Goal: Find specific page/section: Find specific page/section

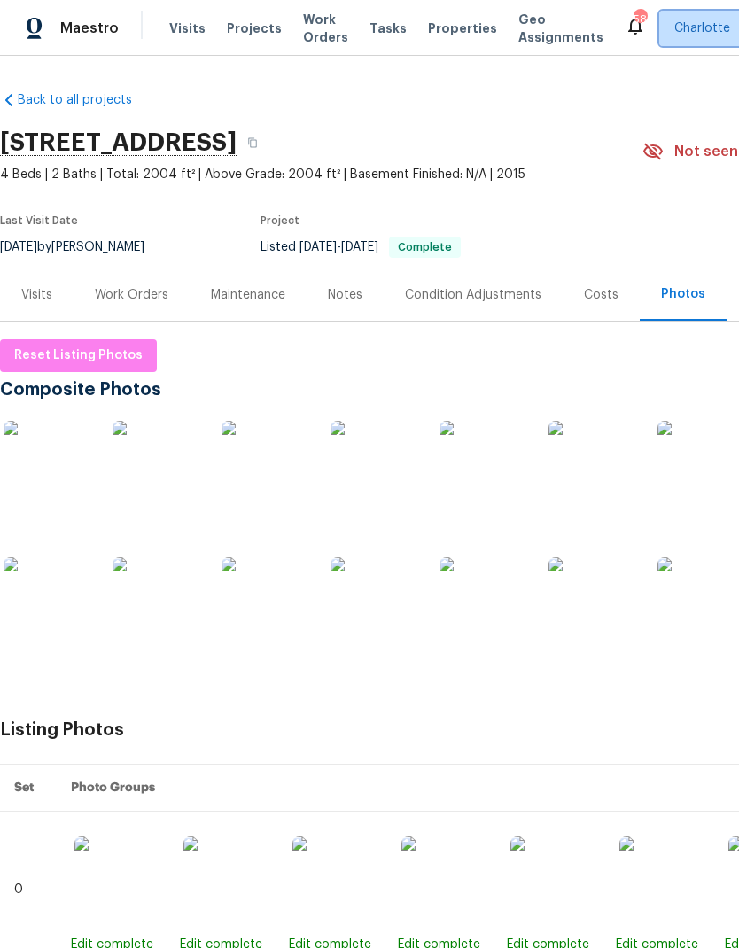
click at [678, 29] on span "Charlotte" at bounding box center [702, 28] width 56 height 18
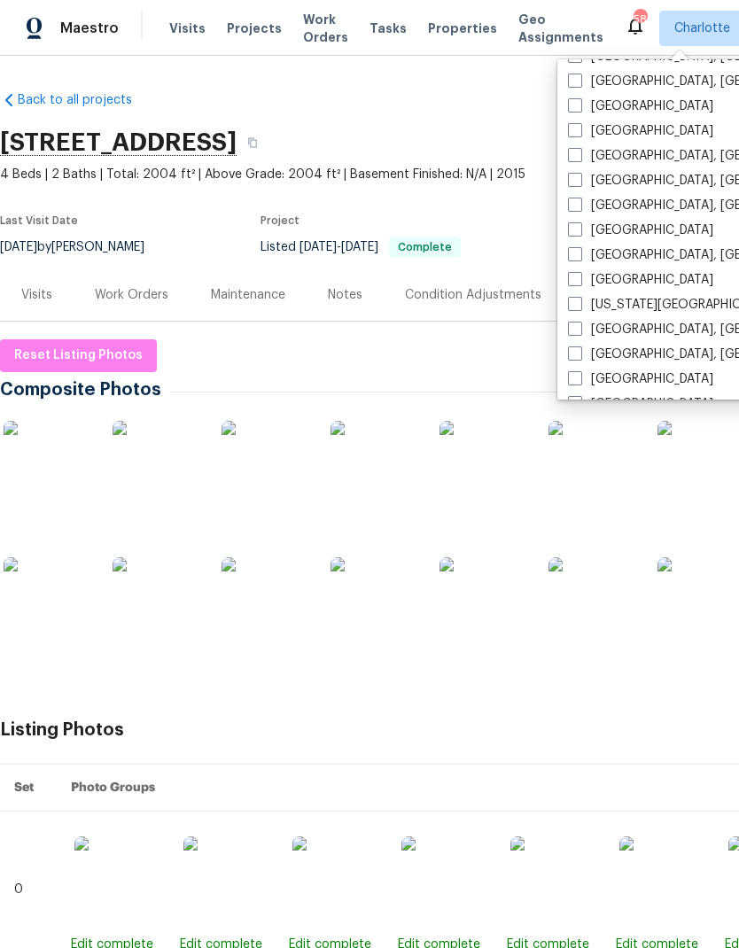
scroll to position [459, 0]
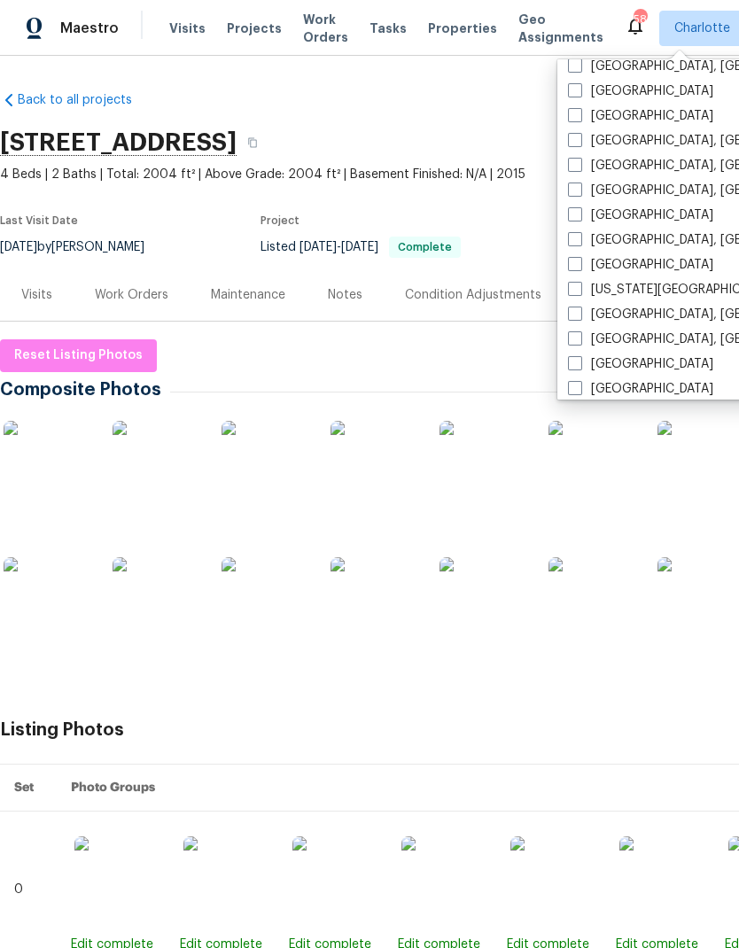
click at [581, 160] on span at bounding box center [575, 165] width 14 height 14
click at [580, 160] on input "[GEOGRAPHIC_DATA], [GEOGRAPHIC_DATA]" at bounding box center [574, 163] width 12 height 12
checkbox input "true"
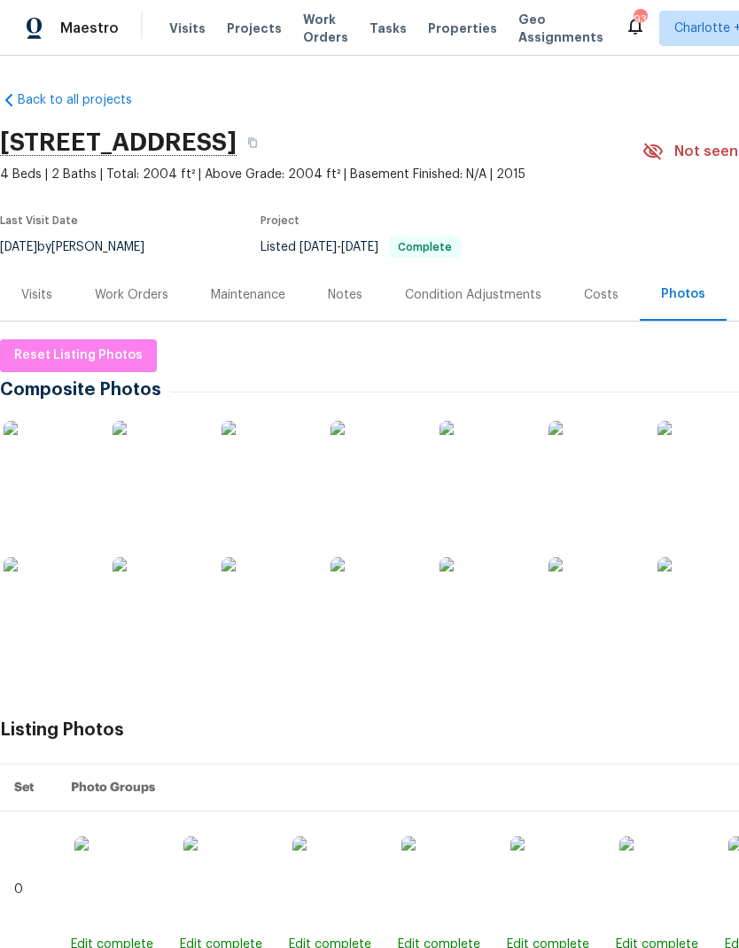
click at [245, 24] on span "Projects" at bounding box center [254, 28] width 55 height 18
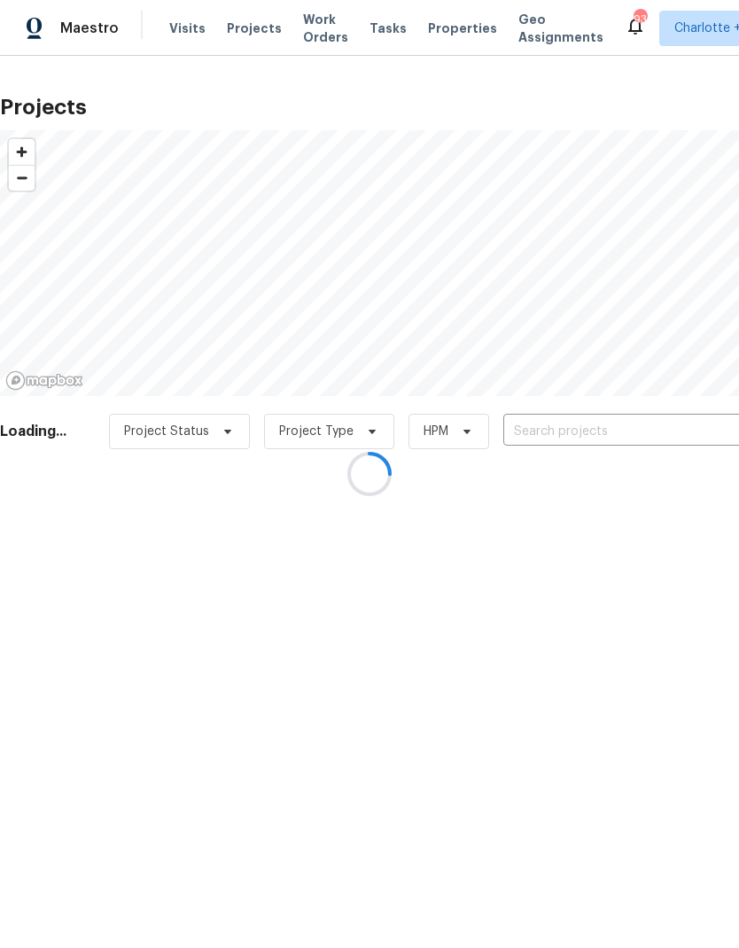
click at [613, 429] on div at bounding box center [369, 474] width 739 height 948
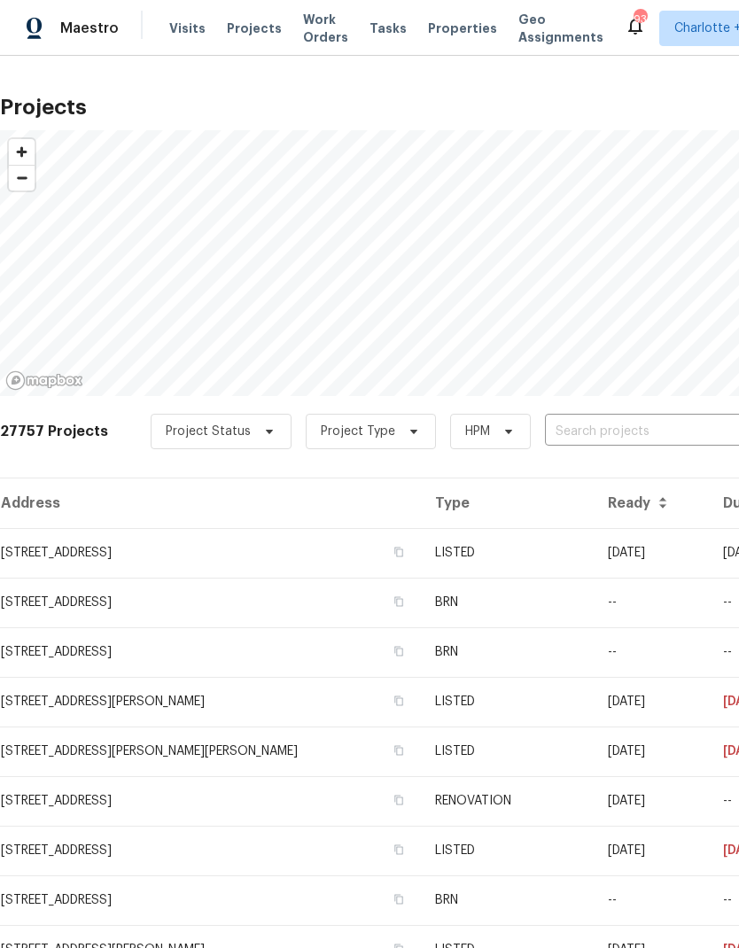
click at [587, 427] on input "text" at bounding box center [646, 431] width 203 height 27
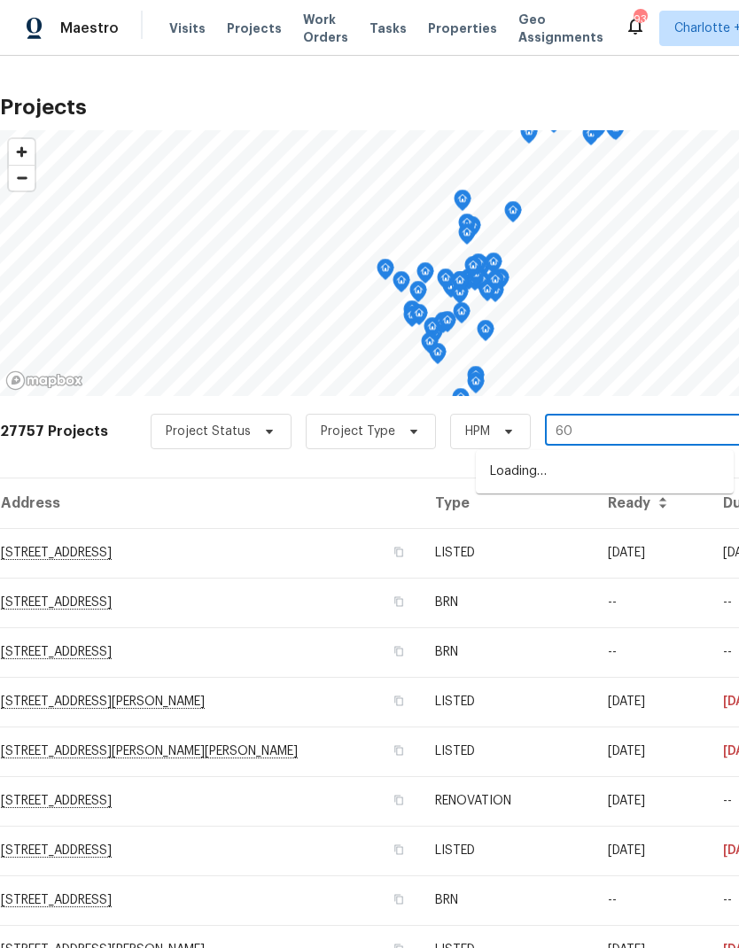
type input "6"
type input "4610 oak"
click at [622, 471] on li "[STREET_ADDRESS]" at bounding box center [605, 472] width 258 height 30
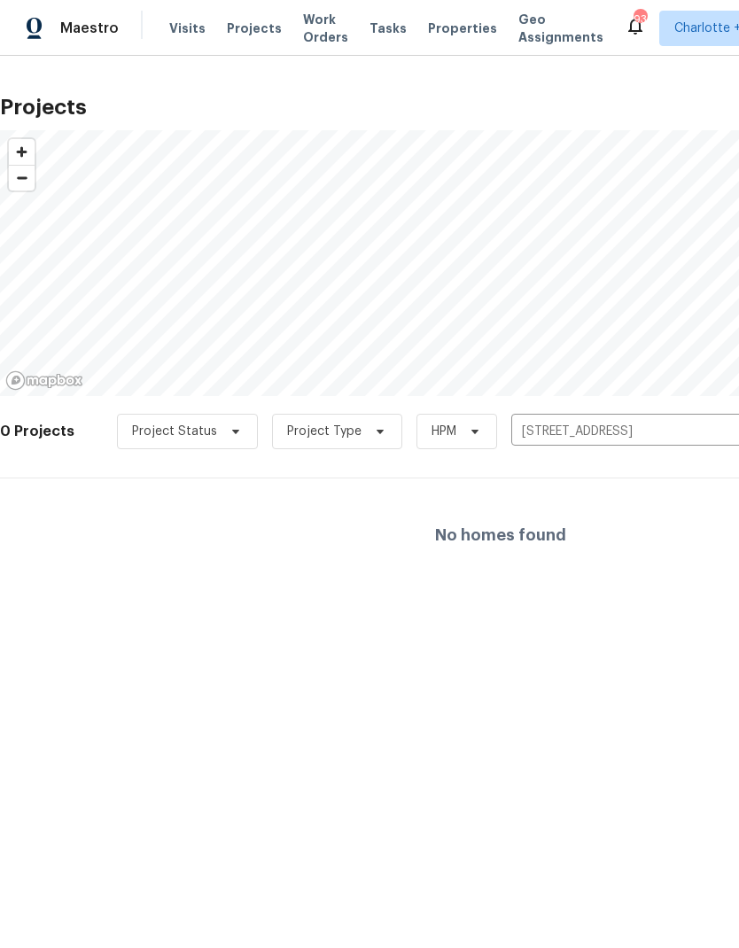
click at [611, 430] on input "[STREET_ADDRESS]" at bounding box center [612, 431] width 203 height 27
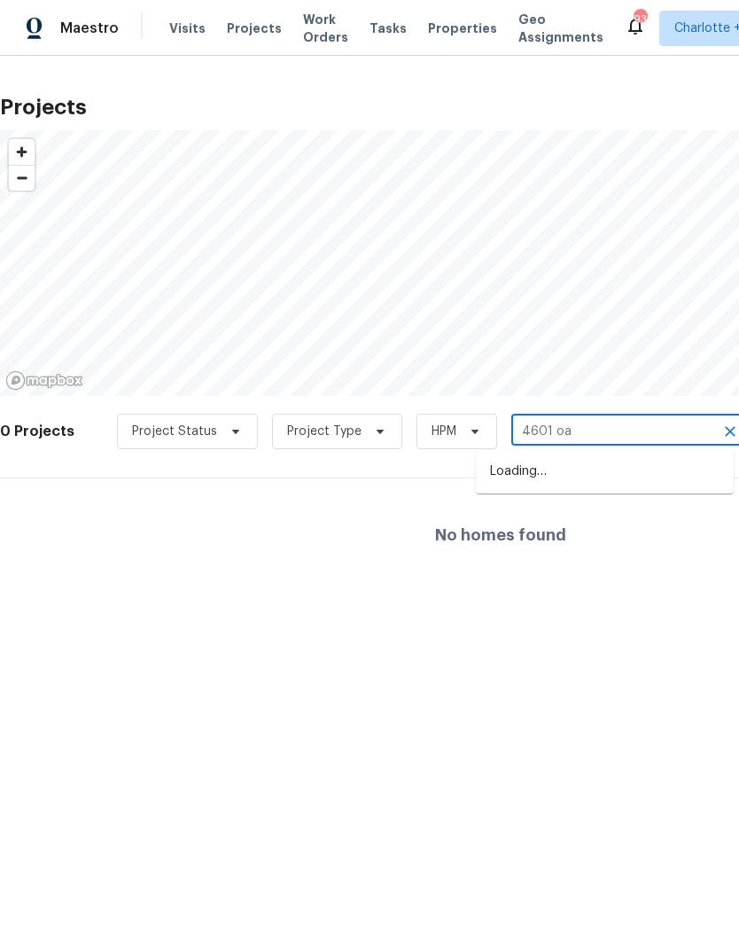
type input "4601 oak"
click at [652, 479] on li "[STREET_ADDRESS]" at bounding box center [605, 472] width 258 height 30
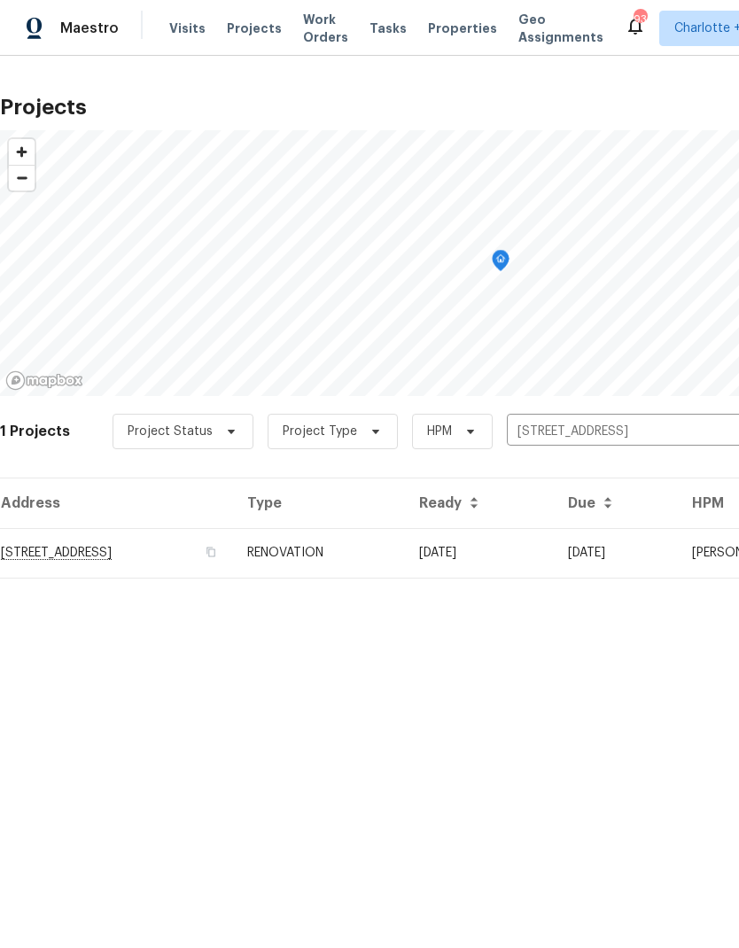
click at [138, 553] on td "[STREET_ADDRESS]" at bounding box center [116, 553] width 233 height 50
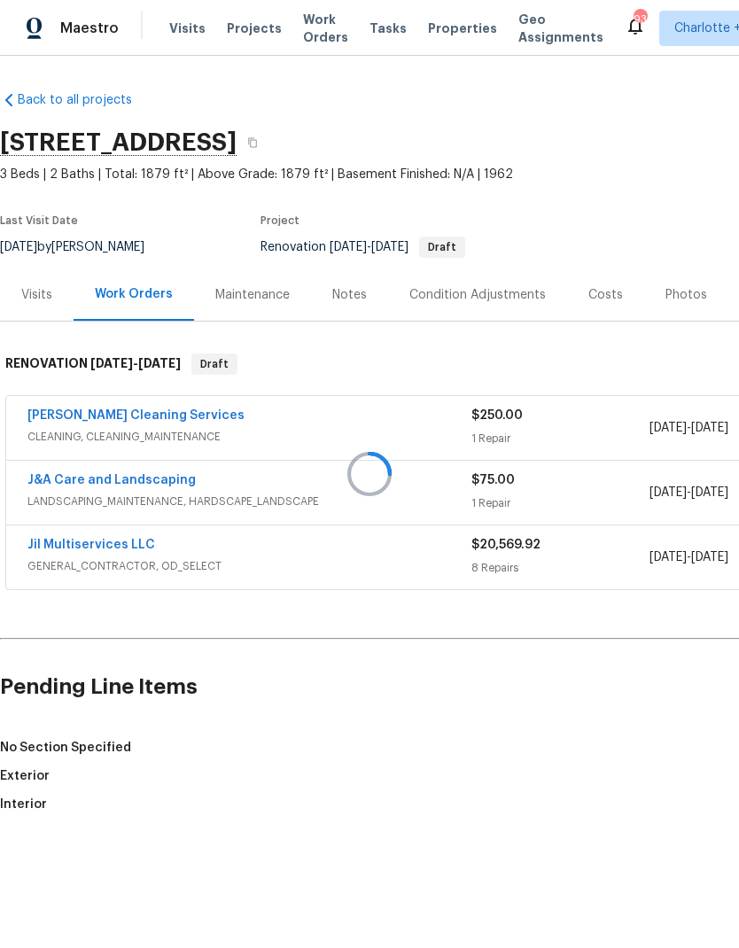
click at [601, 294] on div at bounding box center [369, 474] width 739 height 948
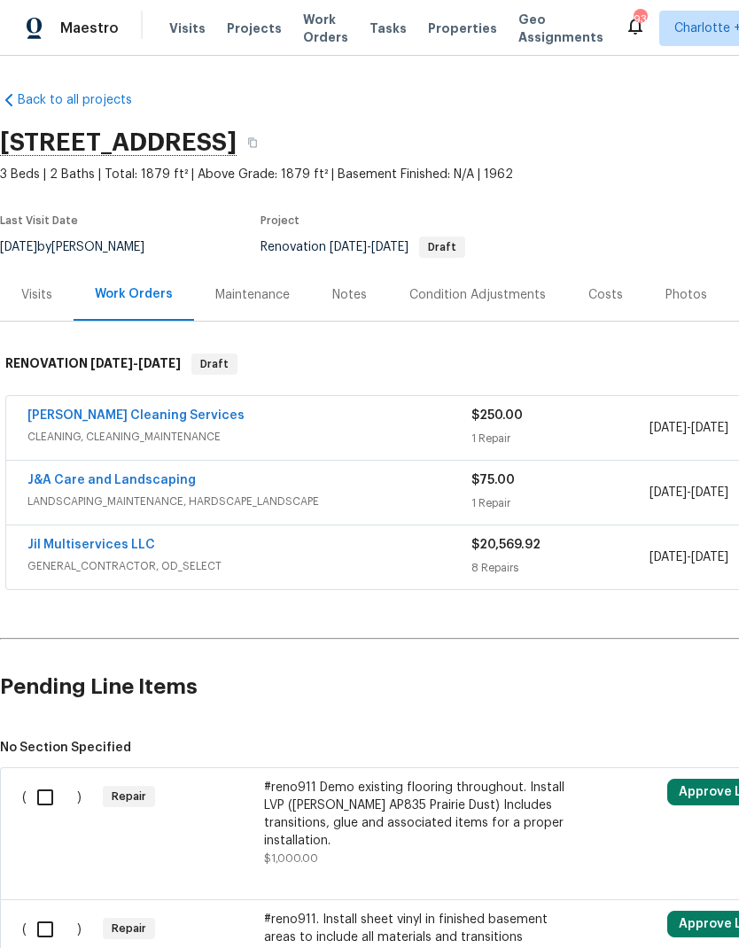
click at [611, 286] on div "Costs" at bounding box center [605, 295] width 35 height 18
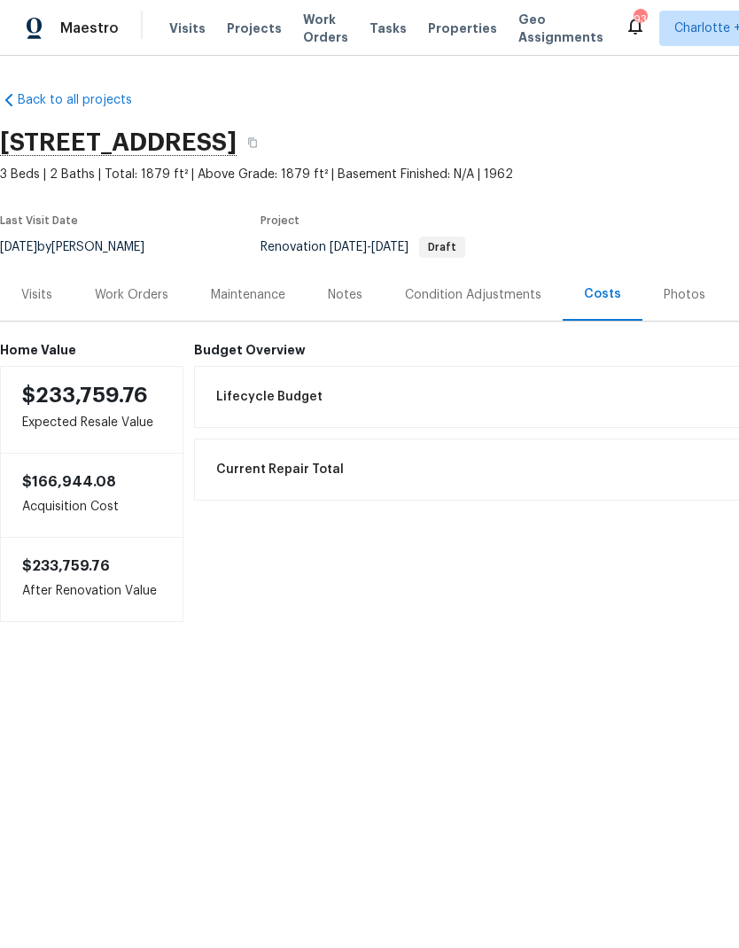
click at [149, 305] on div "Work Orders" at bounding box center [132, 295] width 116 height 52
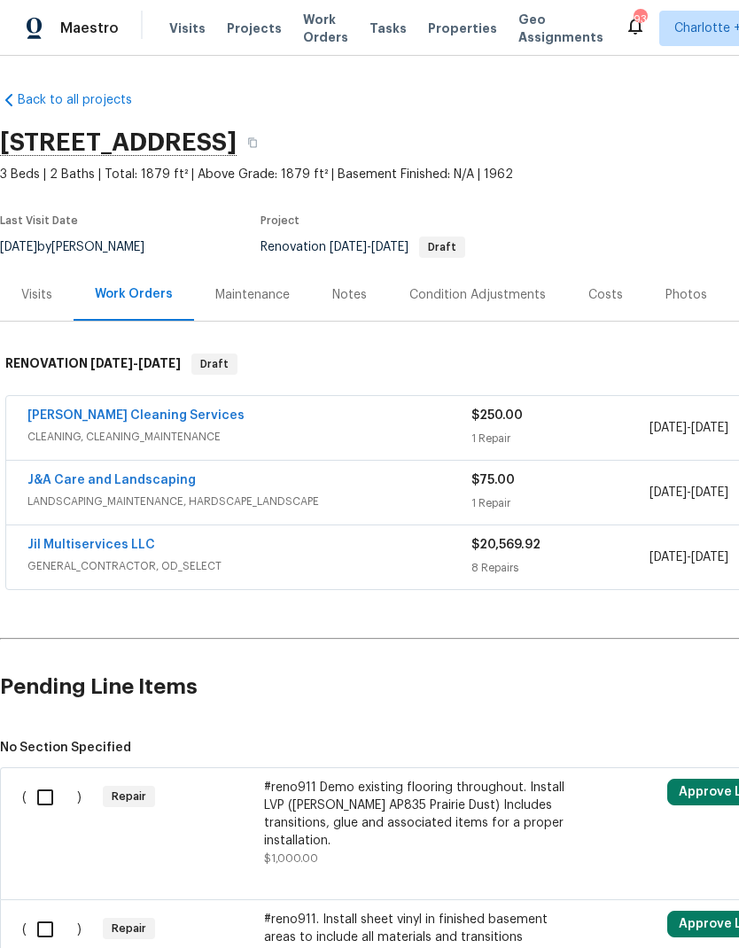
click at [114, 543] on link "Jil Multiservices LLC" at bounding box center [91, 545] width 128 height 12
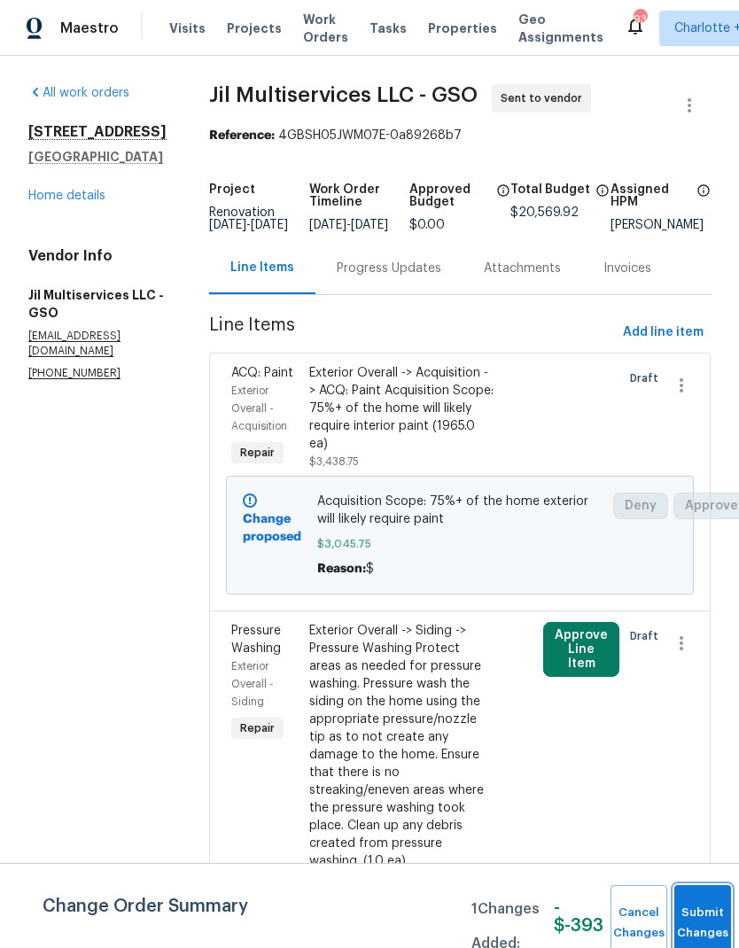
click at [704, 914] on button "Submit Changes" at bounding box center [702, 923] width 57 height 76
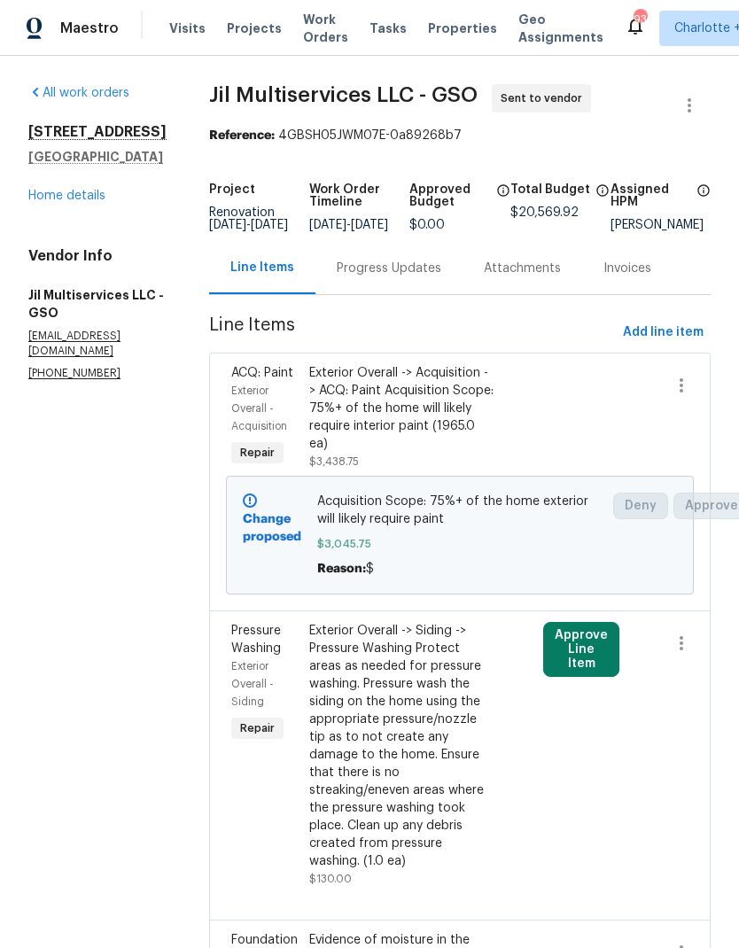
click at [102, 202] on link "Home details" at bounding box center [66, 196] width 77 height 12
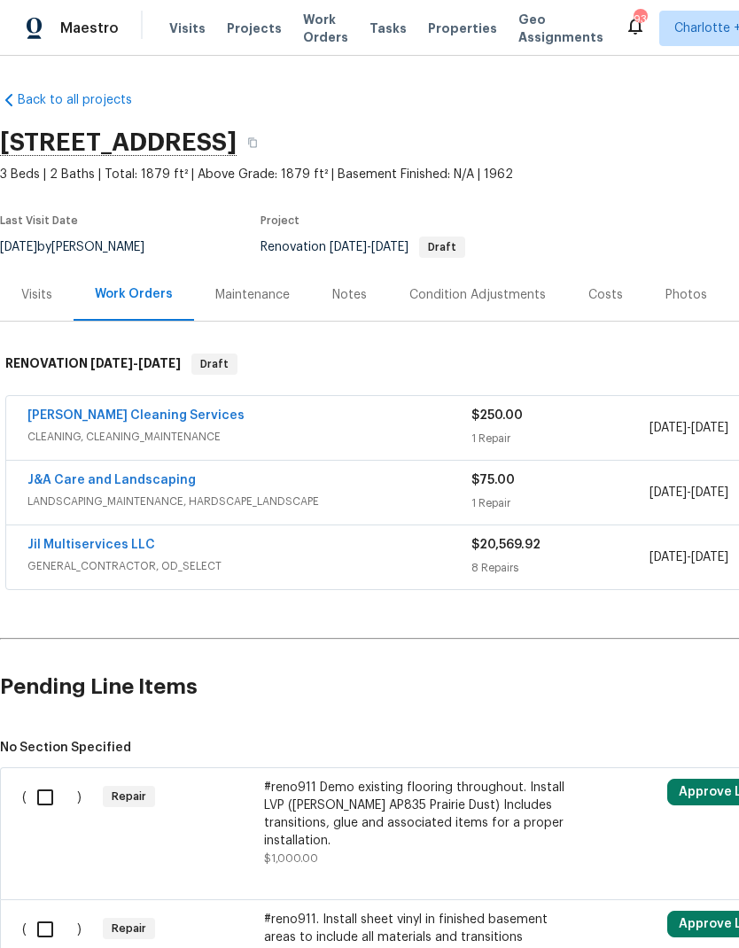
click at [334, 301] on div "Notes" at bounding box center [349, 295] width 35 height 18
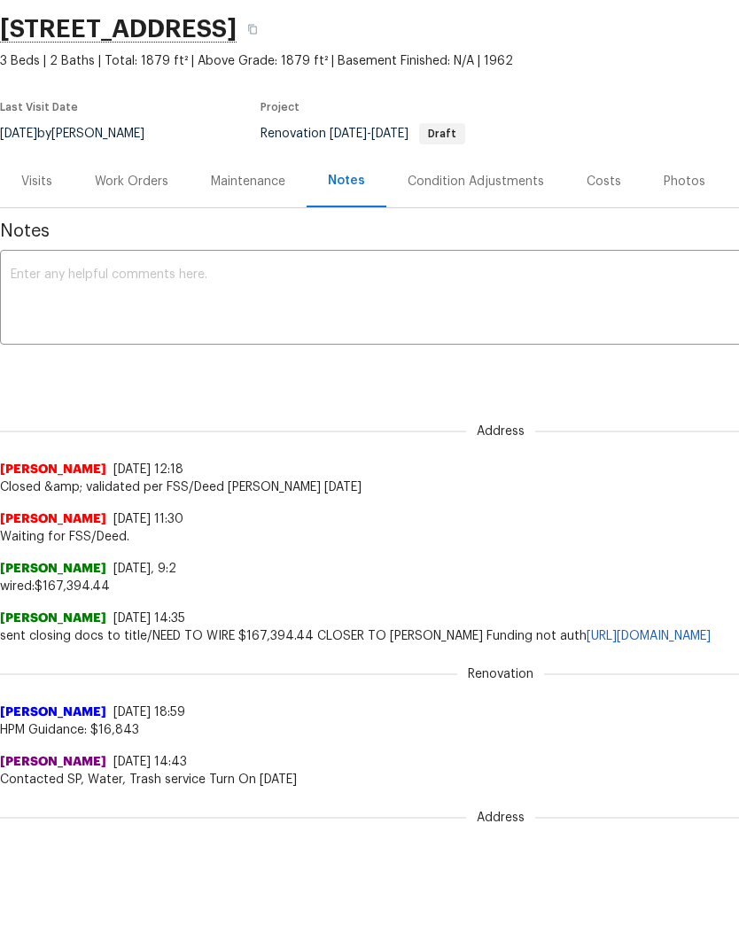
click at [132, 181] on div "Work Orders" at bounding box center [132, 182] width 74 height 18
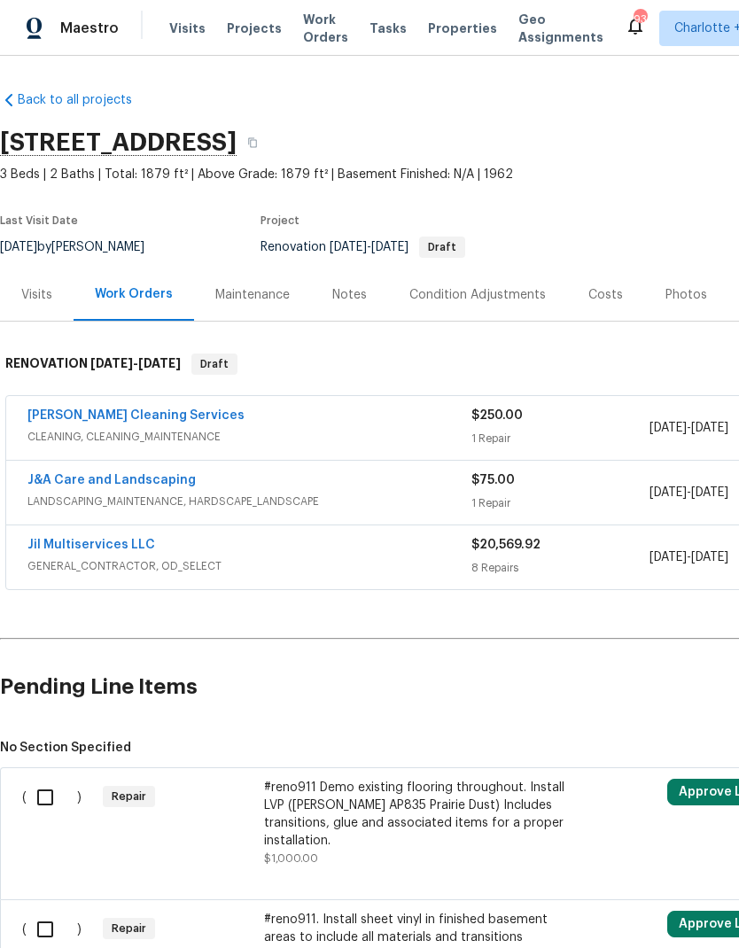
click at [617, 296] on div "Costs" at bounding box center [605, 295] width 77 height 52
